Goal: Transaction & Acquisition: Purchase product/service

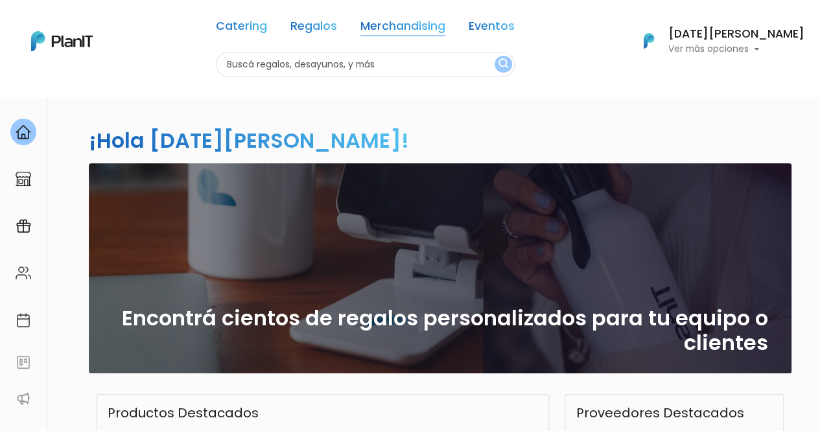
click at [410, 29] on link "Merchandising" at bounding box center [403, 29] width 85 height 16
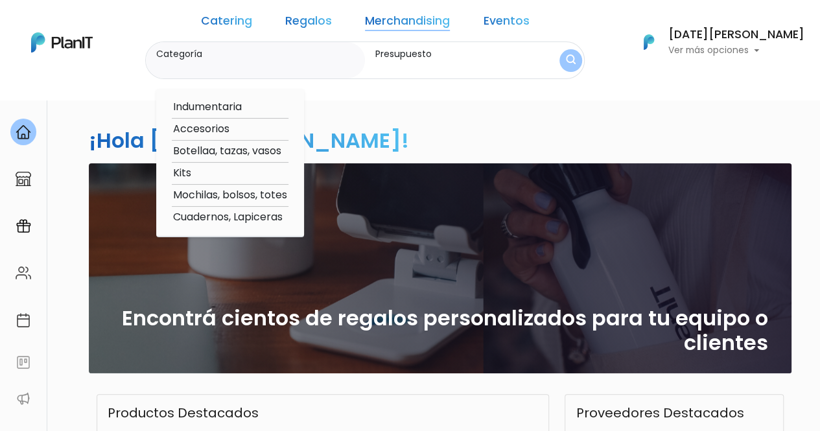
click at [279, 219] on option "Cuadernos, Lapiceras" at bounding box center [230, 217] width 117 height 16
type input "Cuadernos, Lapiceras"
type input "$0 - $1000"
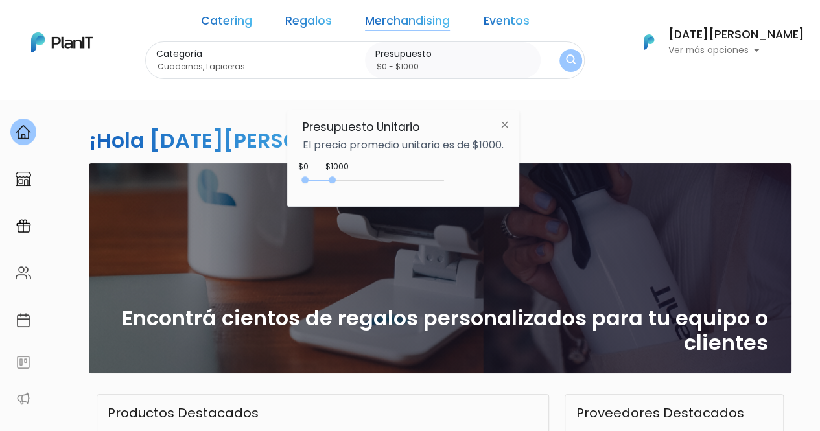
click at [571, 63] on img "submit" at bounding box center [571, 60] width 10 height 12
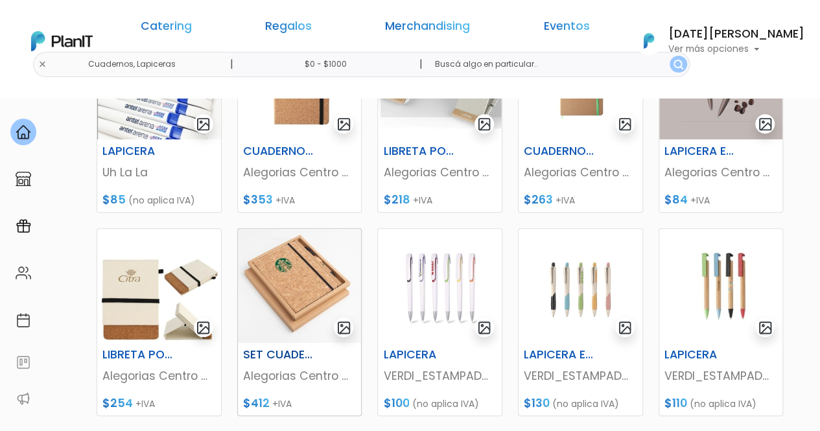
scroll to position [378, 0]
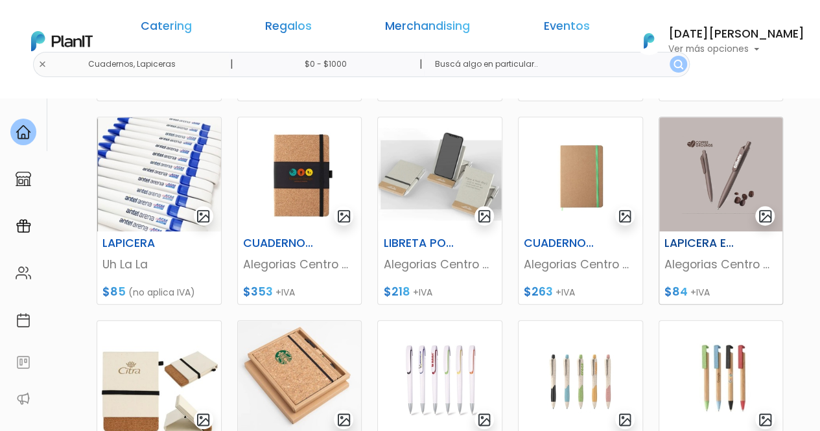
click at [708, 260] on p "Alegorias Centro Creativo" at bounding box center [721, 264] width 113 height 17
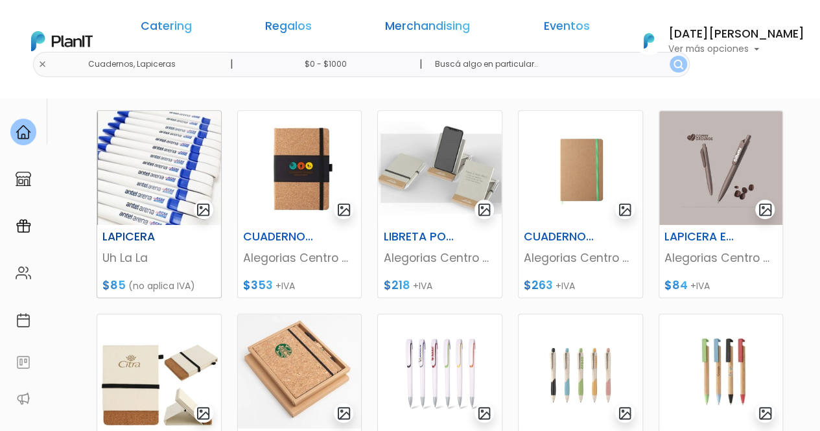
scroll to position [389, 0]
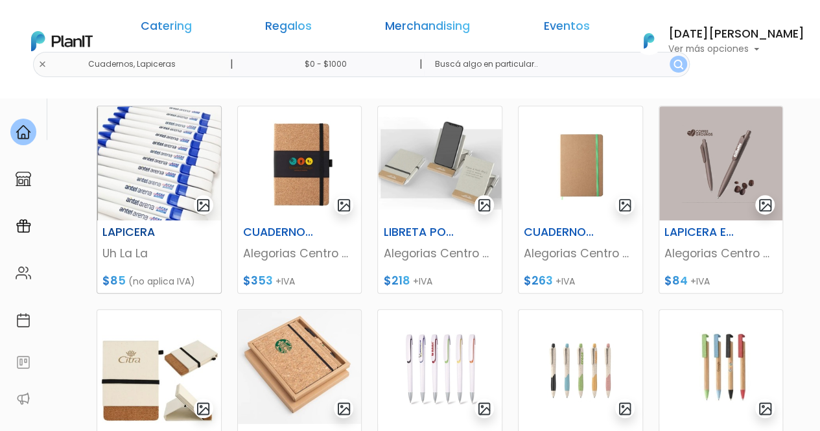
click at [158, 173] on img at bounding box center [159, 163] width 124 height 114
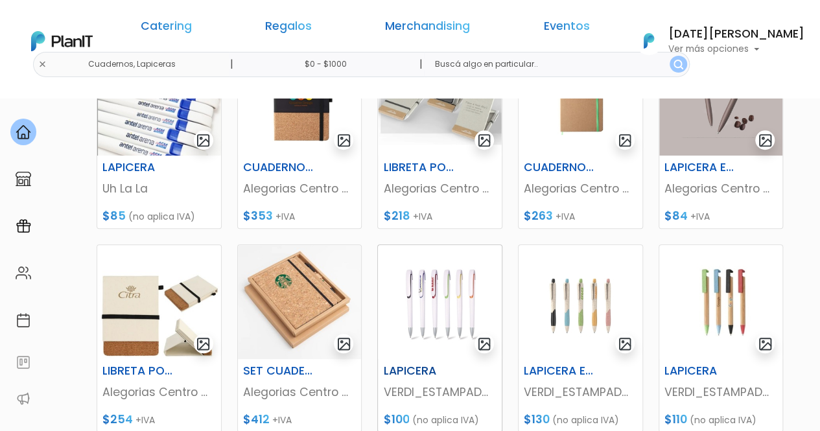
click at [437, 304] on img at bounding box center [440, 302] width 124 height 114
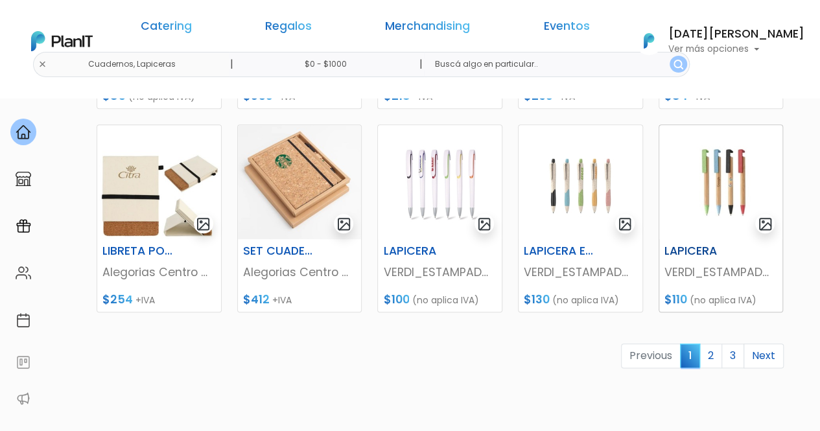
scroll to position [649, 0]
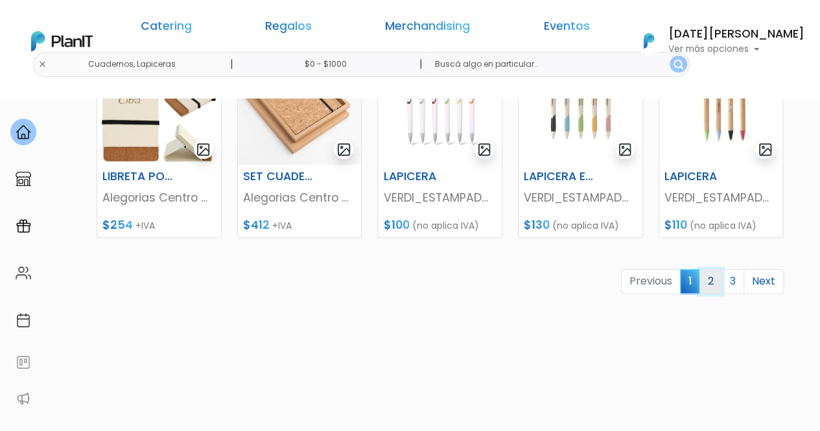
click at [713, 278] on link "2" at bounding box center [711, 281] width 23 height 25
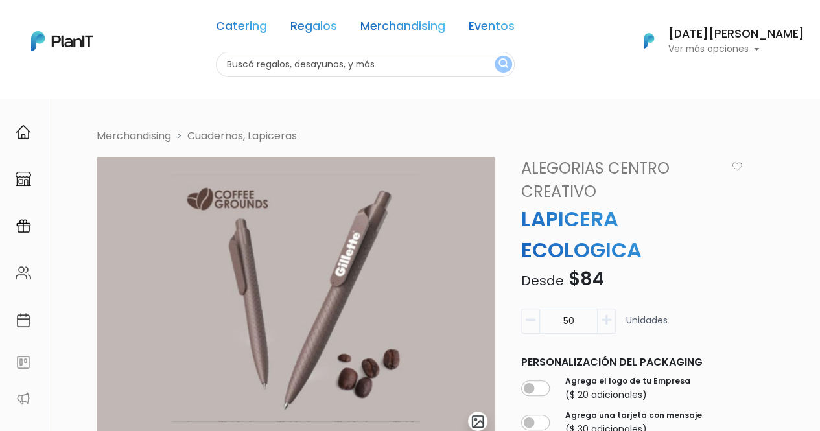
scroll to position [130, 0]
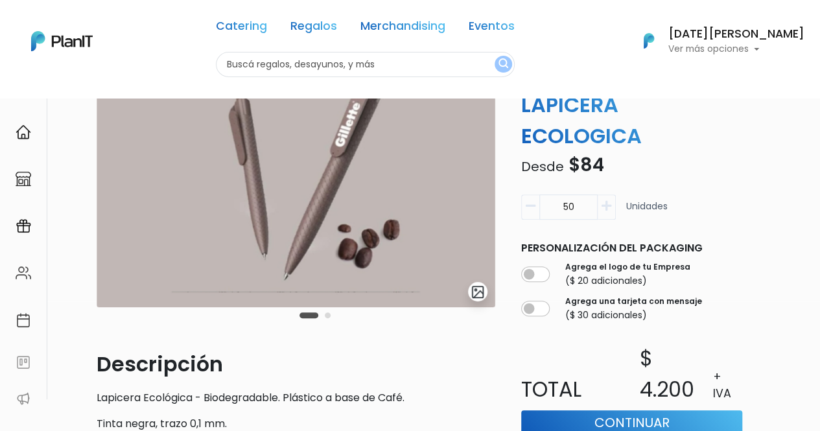
click at [606, 206] on icon "button" at bounding box center [607, 207] width 10 height 12
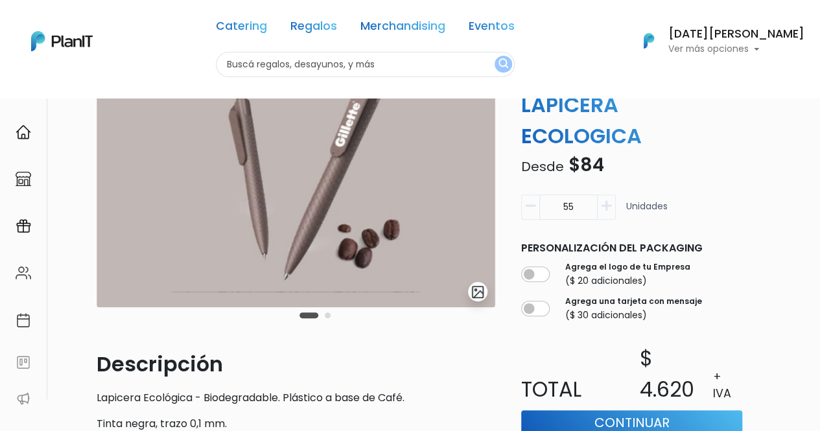
drag, startPoint x: 562, startPoint y: 205, endPoint x: 553, endPoint y: 204, distance: 9.8
click at [553, 204] on input "55" at bounding box center [569, 207] width 58 height 25
type input "1000"
click at [730, 218] on div "1000 Unidades" at bounding box center [631, 213] width 221 height 36
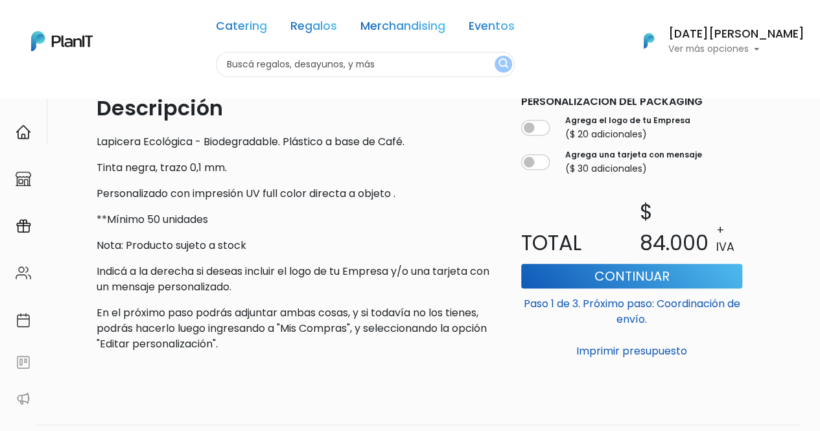
scroll to position [389, 0]
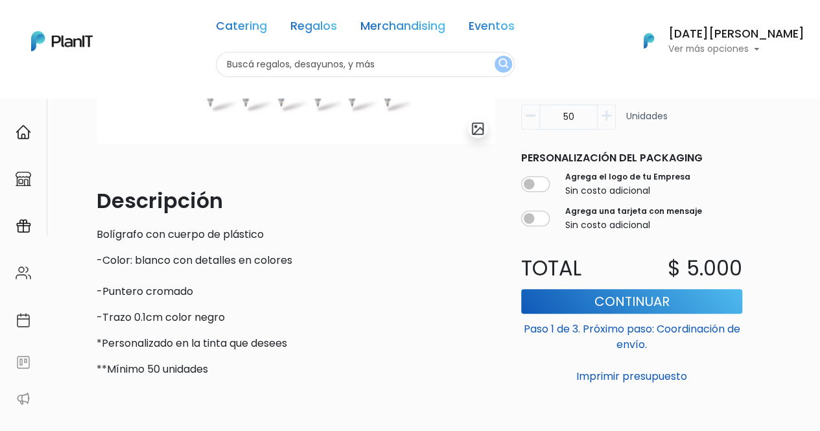
scroll to position [65, 0]
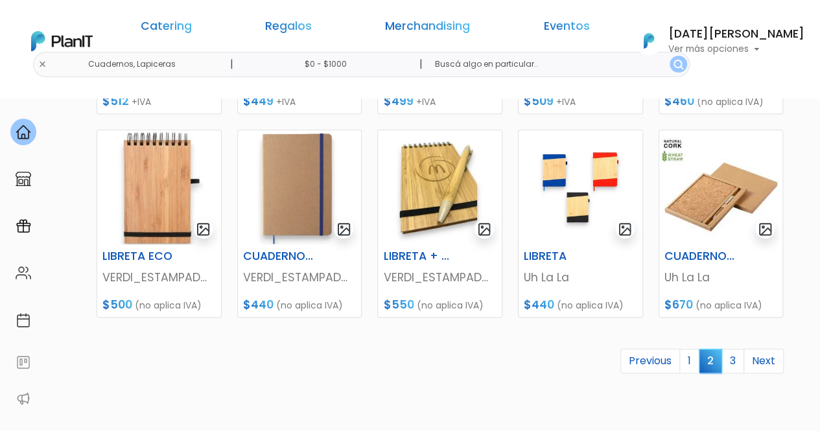
scroll to position [702, 0]
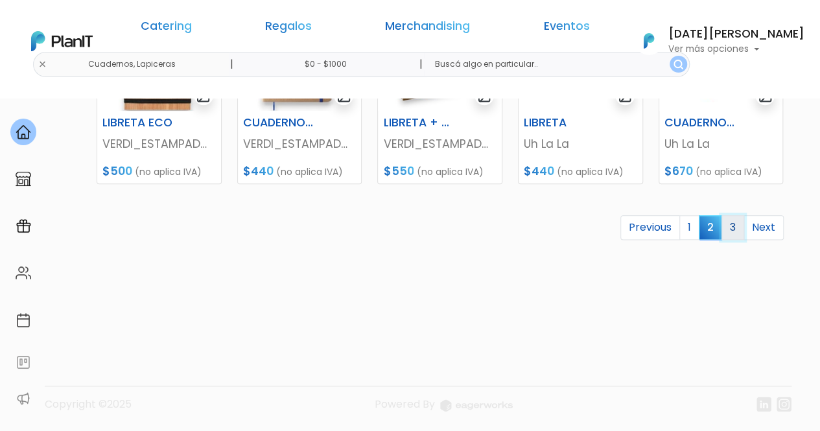
click at [735, 231] on link "3" at bounding box center [733, 227] width 23 height 25
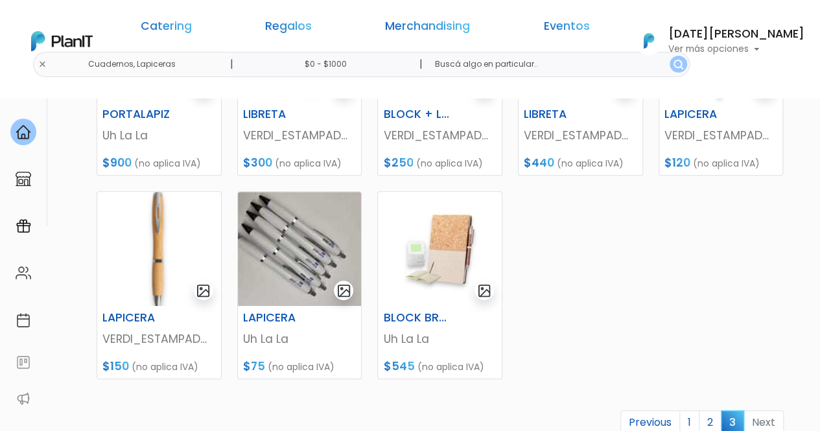
scroll to position [324, 0]
